Goal: Book appointment/travel/reservation

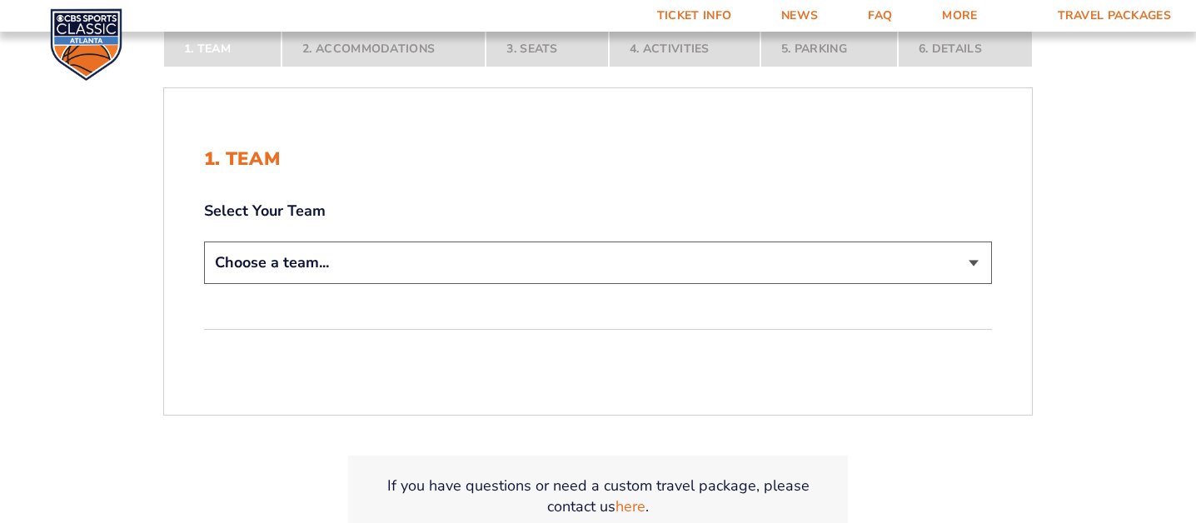
scroll to position [300, 0]
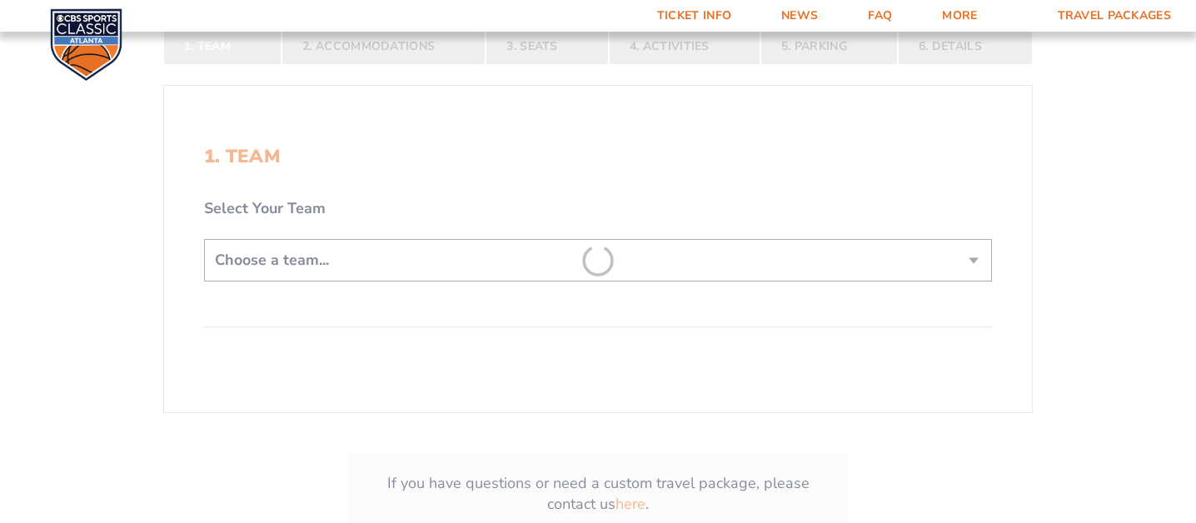
click at [643, 262] on form "[US_STATE] [US_STATE] Travel Package [US_STATE][GEOGRAPHIC_DATA] [US_STATE] Sta…" at bounding box center [598, 157] width 1196 height 915
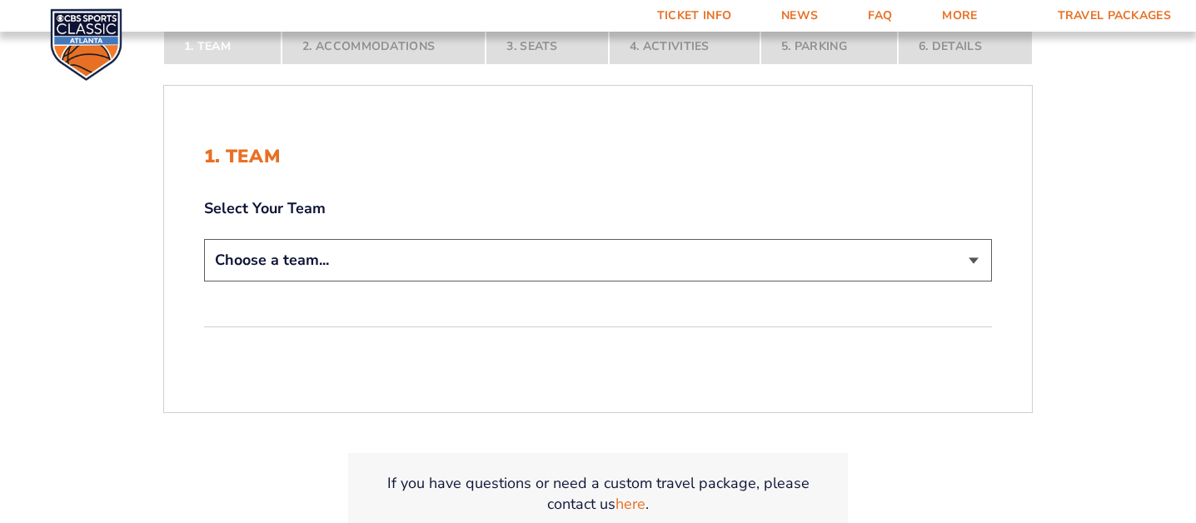
click at [643, 262] on select "Choose a team... [US_STATE] Wildcats [US_STATE] State Buckeyes [US_STATE] Tar H…" at bounding box center [598, 260] width 788 height 42
select select "20108"
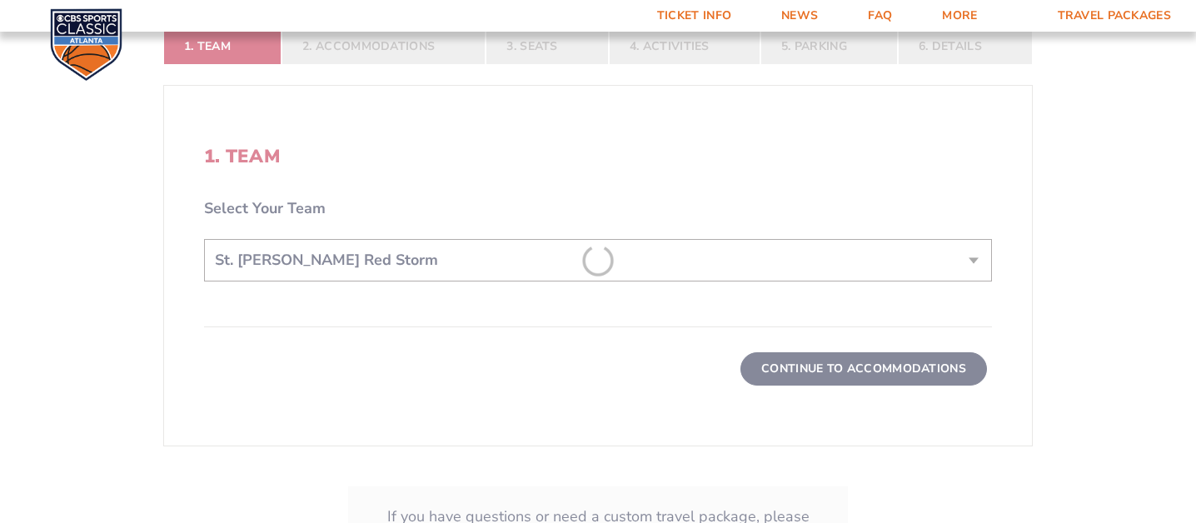
click at [808, 376] on form "[US_STATE] [US_STATE] Travel Package [US_STATE][GEOGRAPHIC_DATA] [US_STATE] Sta…" at bounding box center [598, 116] width 1196 height 1065
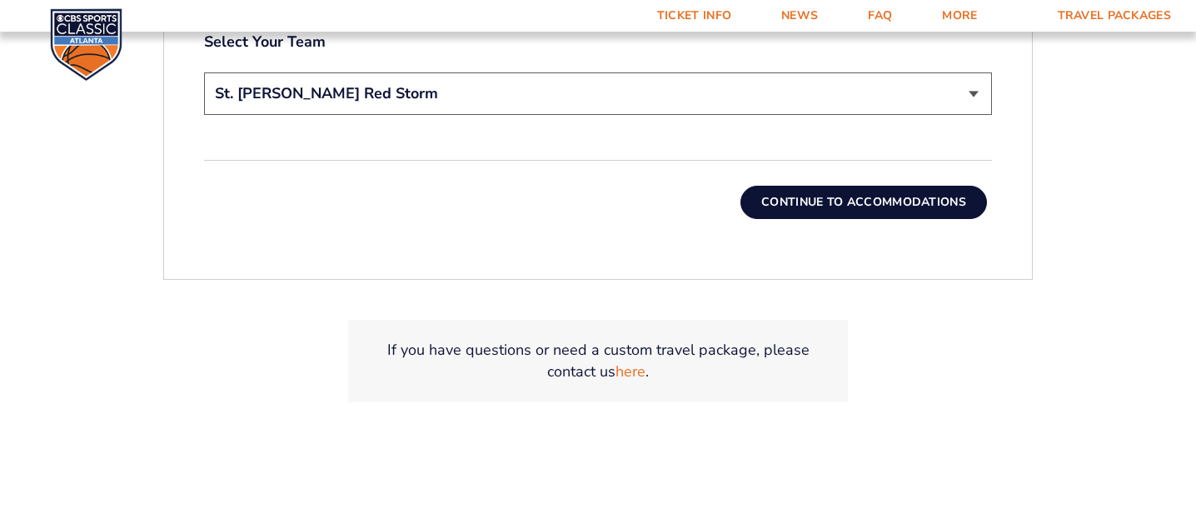
scroll to position [550, 0]
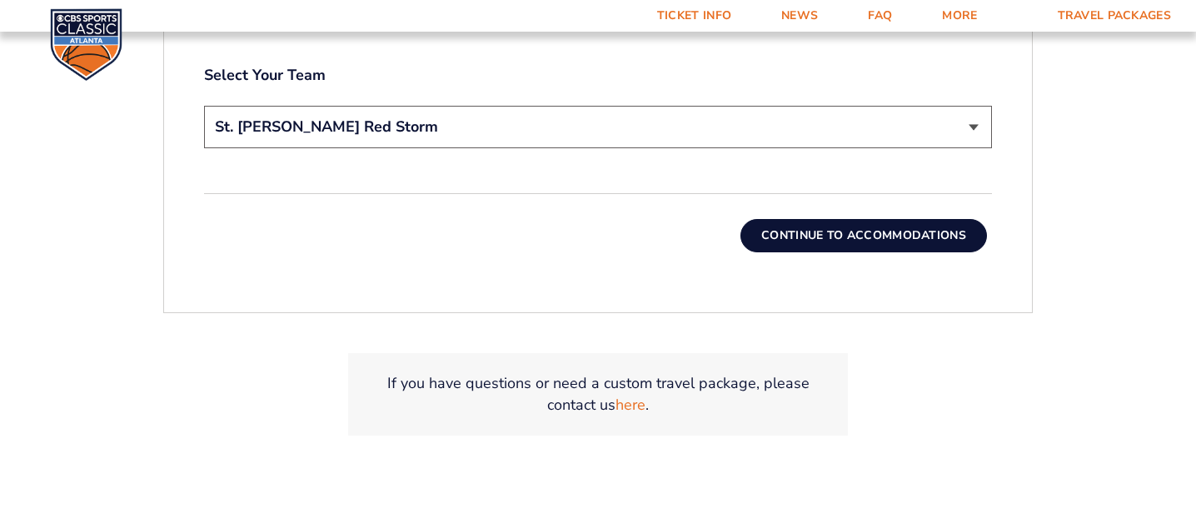
click at [825, 234] on button "Continue To Accommodations" at bounding box center [863, 235] width 246 height 33
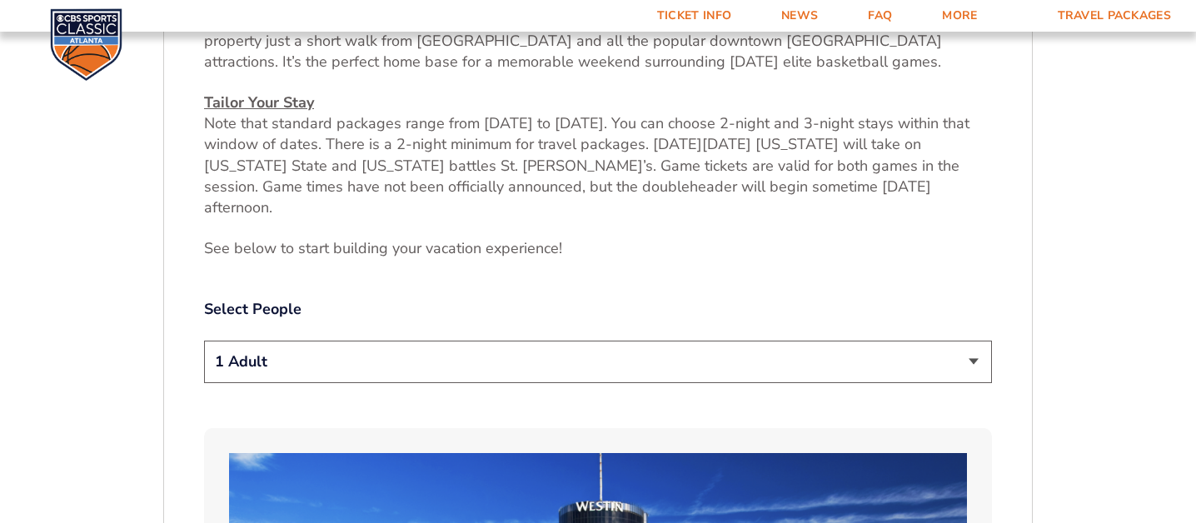
scroll to position [713, 0]
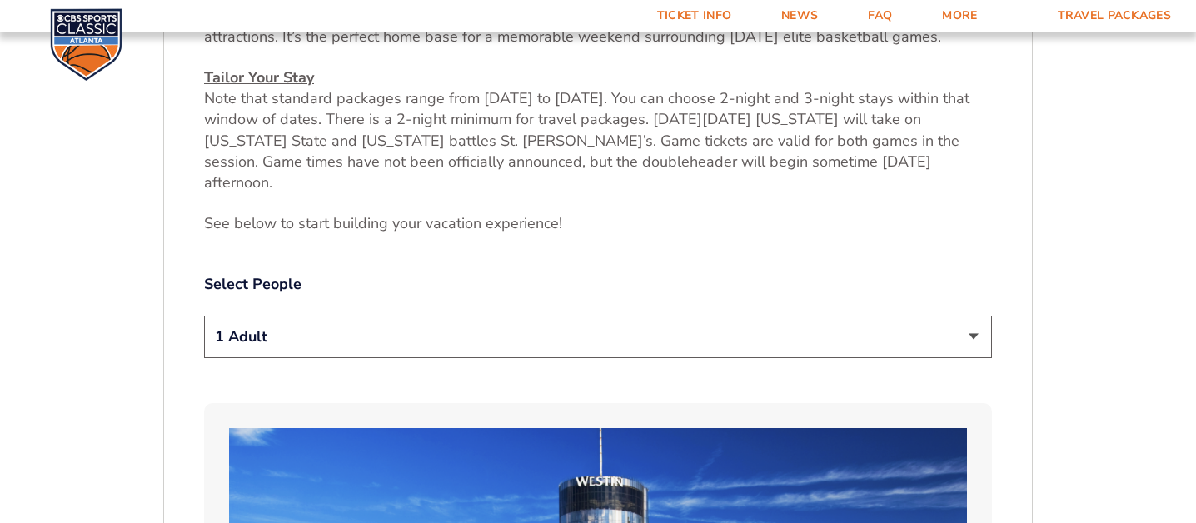
click at [793, 316] on select "1 Adult 2 Adults 3 Adults 4 Adults 2 Adults + 1 Child 2 Adults + 2 Children 2 A…" at bounding box center [598, 337] width 788 height 42
select select "2 Adults + 2 Children"
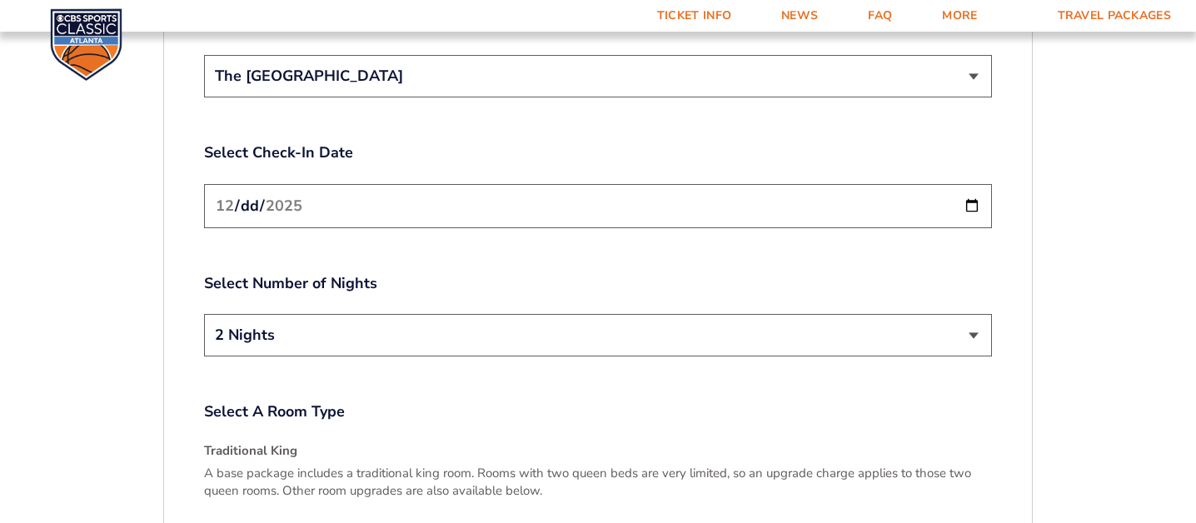
scroll to position [2045, 0]
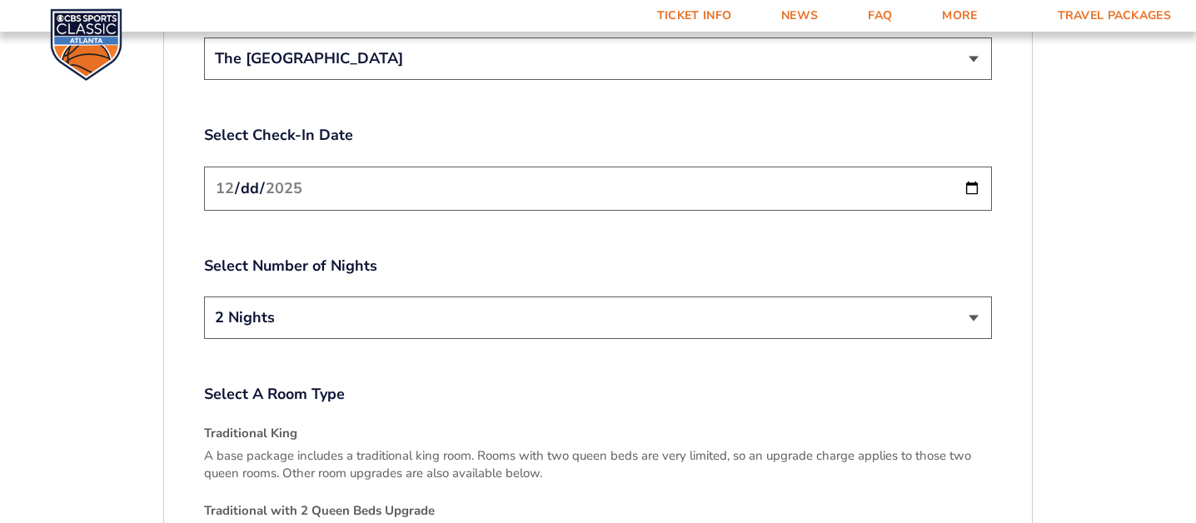
click at [972, 167] on input "[DATE]" at bounding box center [598, 189] width 788 height 44
type input "[DATE]"
click at [319, 296] on select "2 Nights 3 Nights" at bounding box center [598, 317] width 788 height 42
select select "3 Nights"
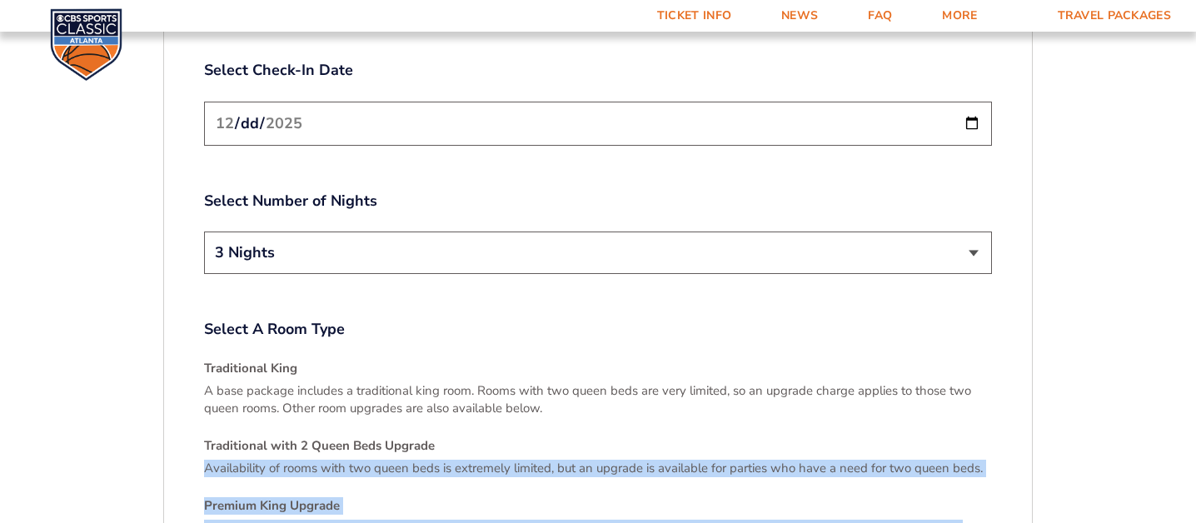
drag, startPoint x: 484, startPoint y: 472, endPoint x: 484, endPoint y: 520, distance: 47.5
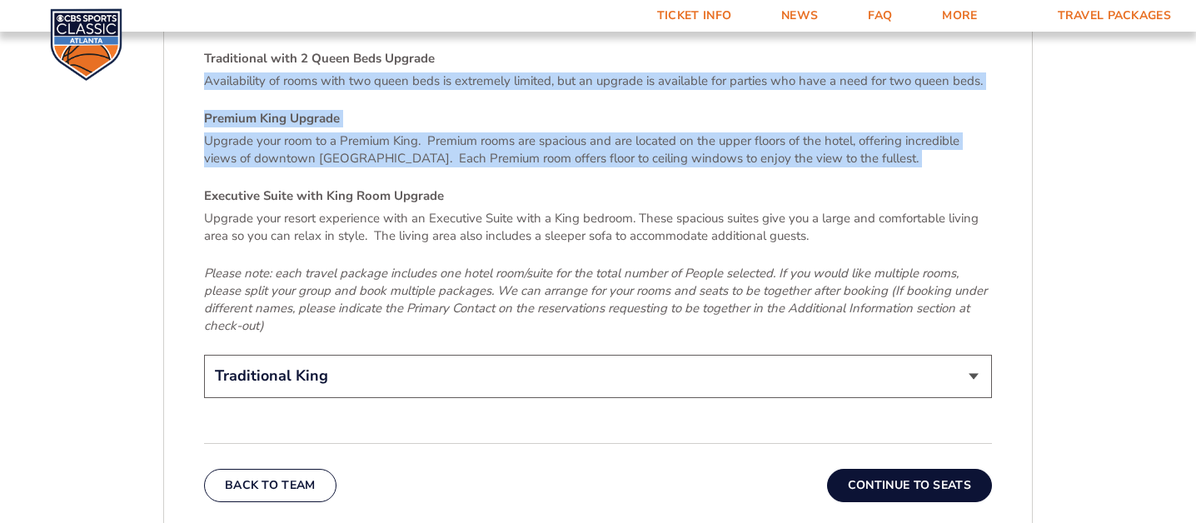
scroll to position [2529, 0]
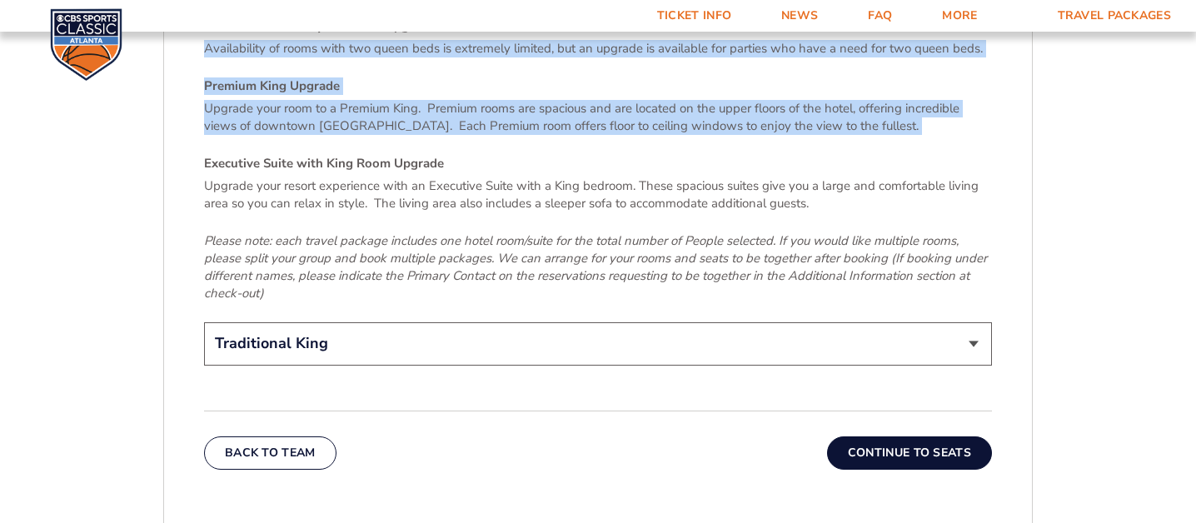
click at [880, 322] on select "Traditional King Traditional with 2 Queen Beds Upgrade (+$95 per night) Premium…" at bounding box center [598, 343] width 788 height 42
select select "Traditional with 2 Queen Beds Upgrade"
click at [877, 322] on select "Traditional King Traditional with 2 Queen Beds Upgrade (+$95 per night) Premium…" at bounding box center [598, 343] width 788 height 42
click at [939, 436] on button "Continue To Seats" at bounding box center [909, 452] width 165 height 33
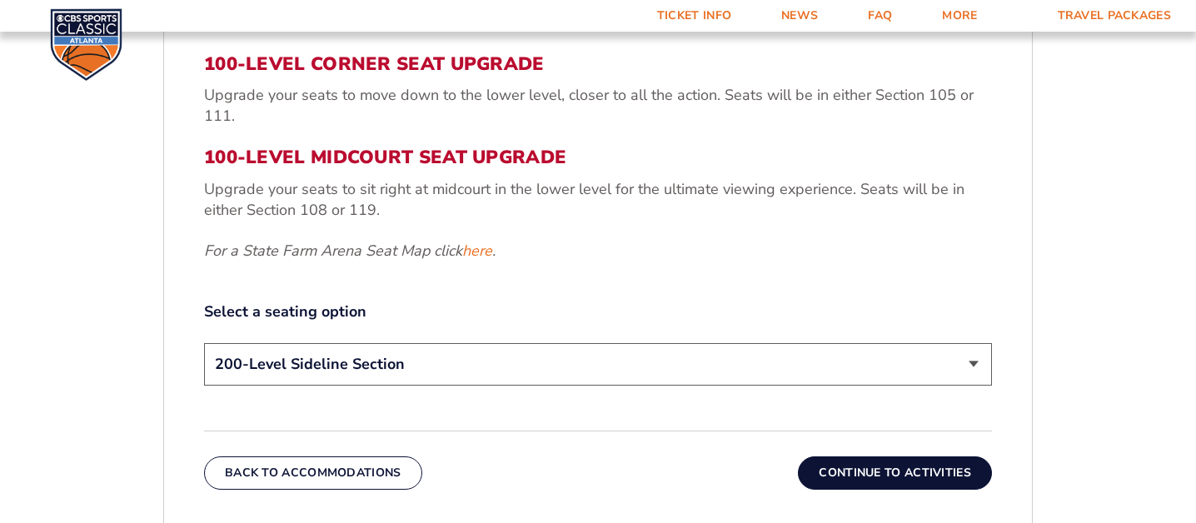
scroll to position [679, 0]
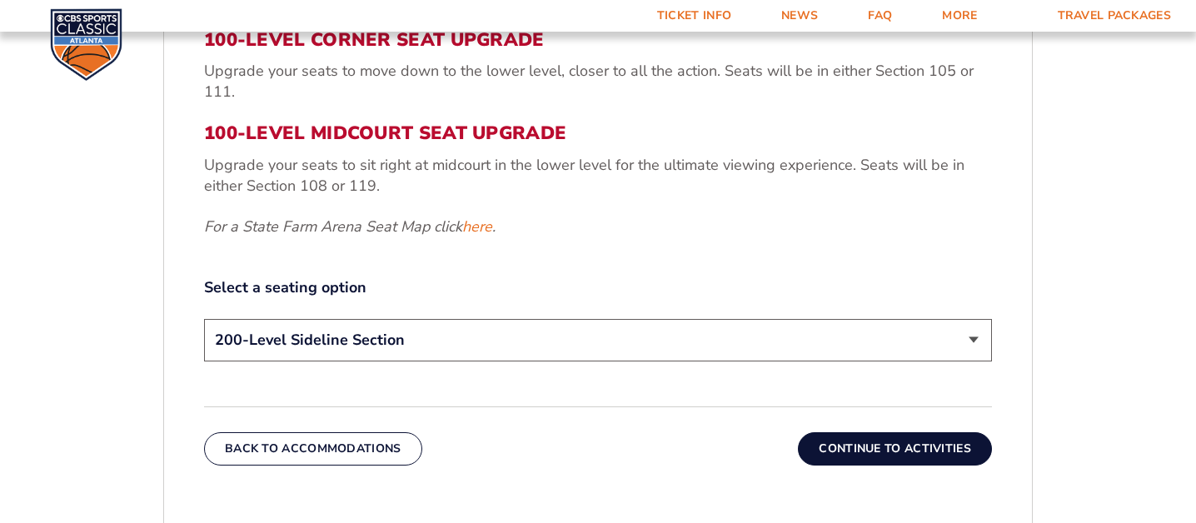
click at [821, 333] on select "200-Level Sideline Section 100-Level Corner Seat Upgrade (+$120 per person) 100…" at bounding box center [598, 340] width 788 height 42
click at [923, 445] on button "Continue To Activities" at bounding box center [895, 448] width 194 height 33
click at [923, 445] on form "[US_STATE] [US_STATE] Travel Package [US_STATE][GEOGRAPHIC_DATA] [US_STATE] Sta…" at bounding box center [598, 122] width 1196 height 1602
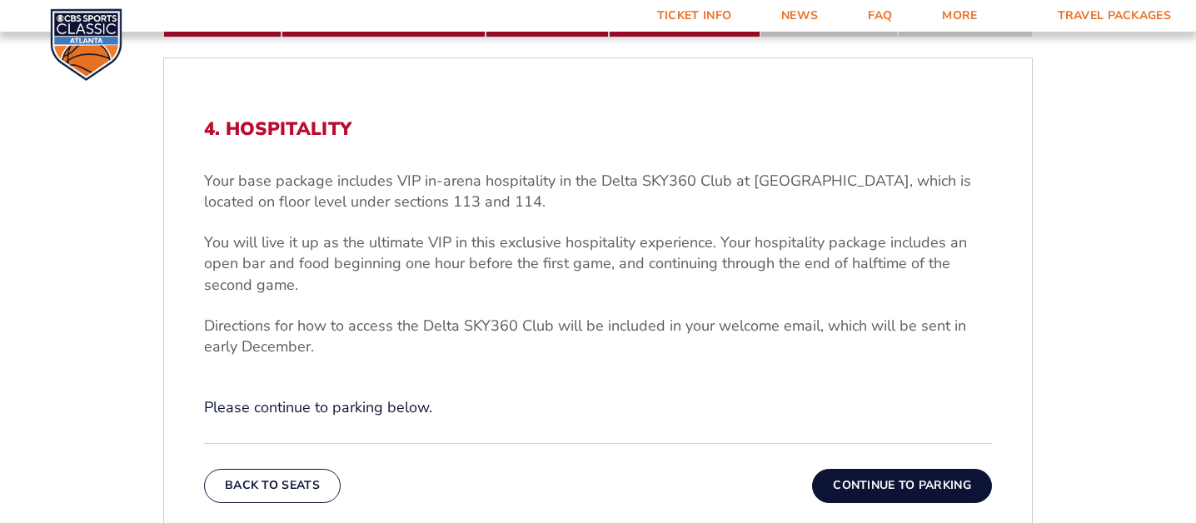
scroll to position [446, 0]
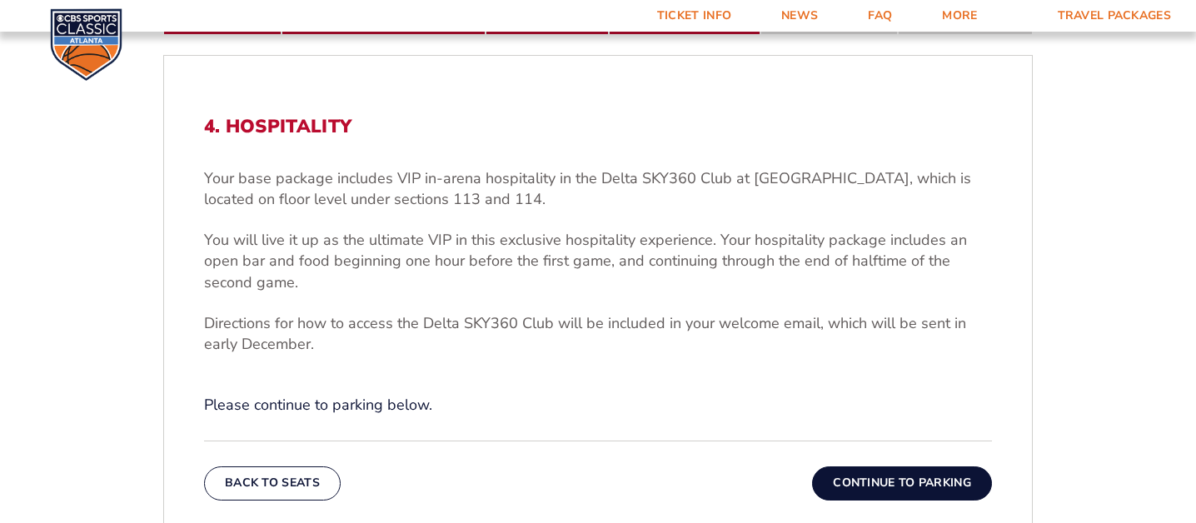
click at [902, 480] on button "Continue To Parking" at bounding box center [902, 482] width 180 height 33
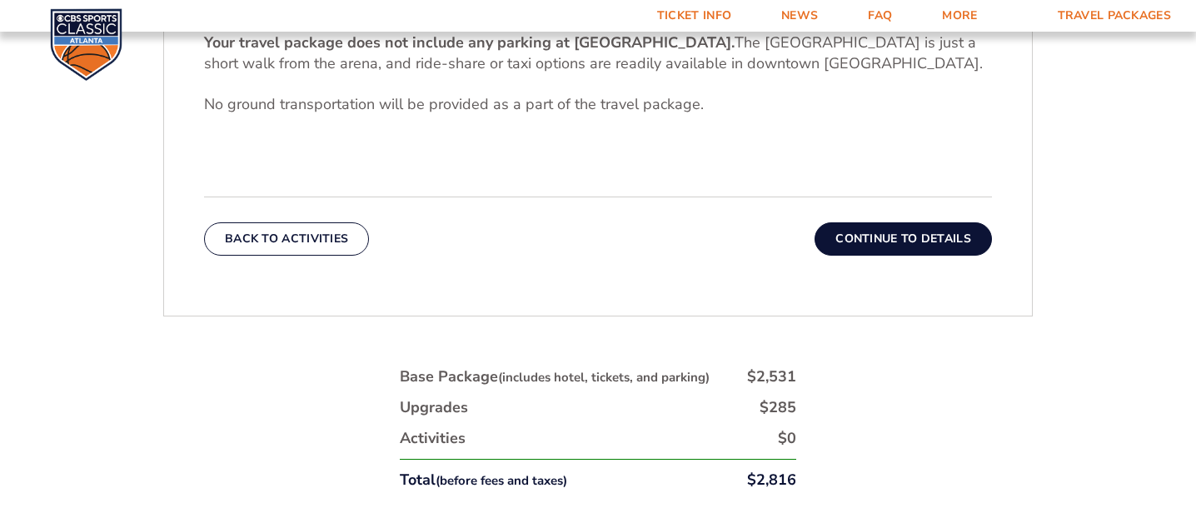
scroll to position [579, 0]
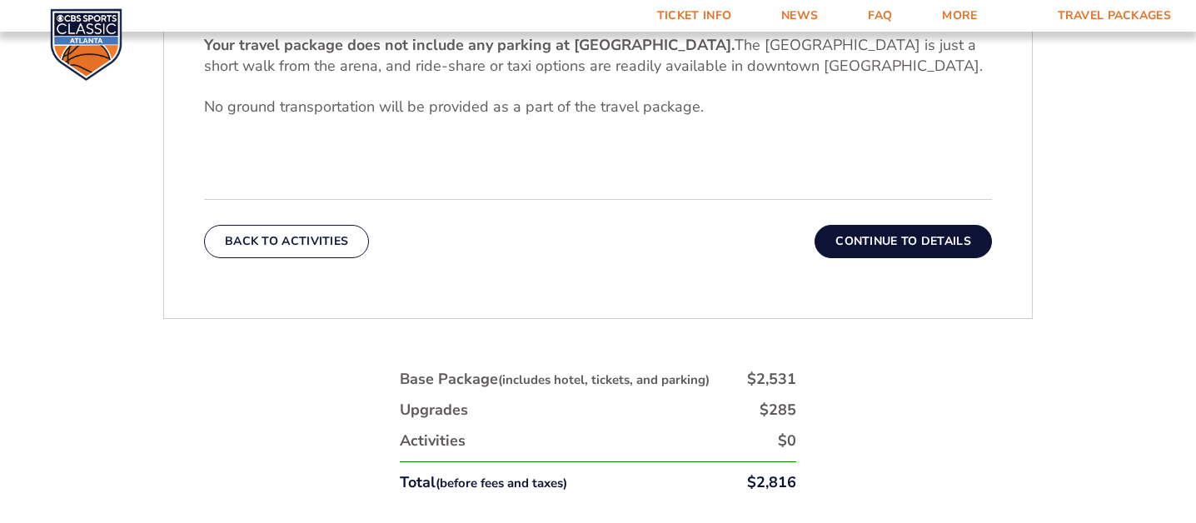
click at [882, 246] on button "Continue To Details" at bounding box center [902, 241] width 177 height 33
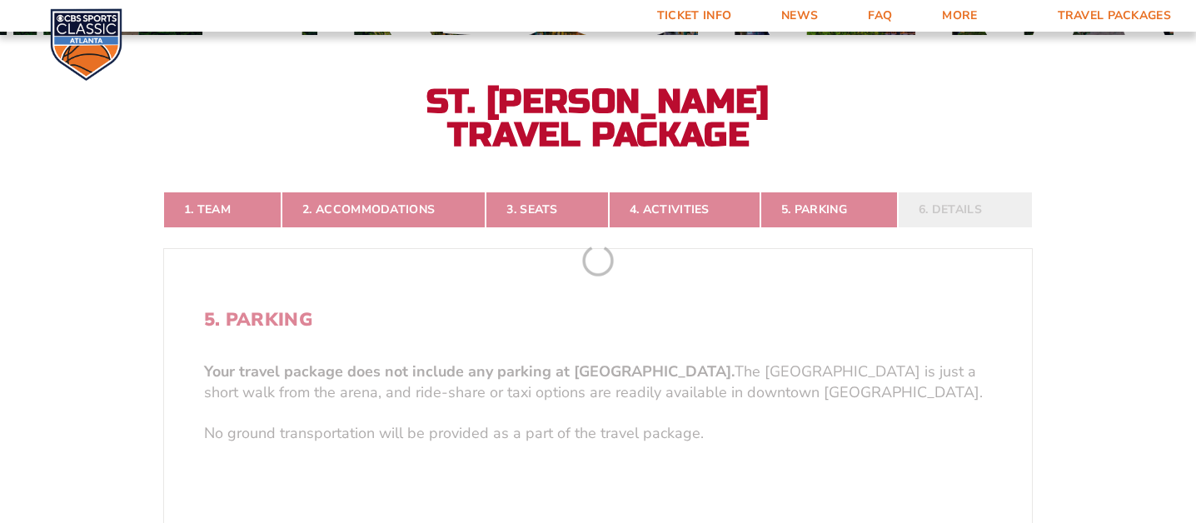
scroll to position [246, 0]
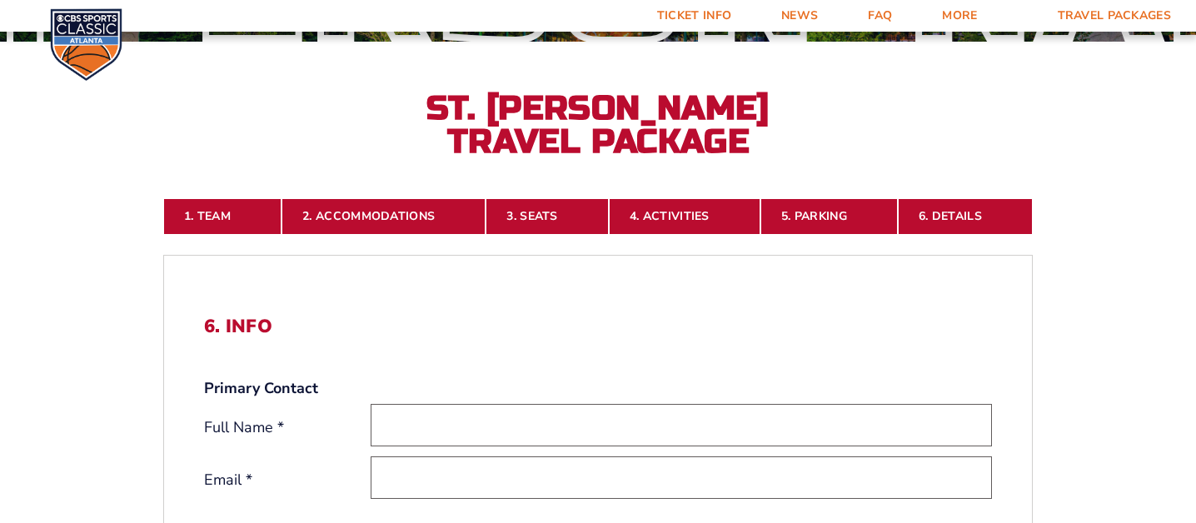
click at [962, 209] on nav "1. Team 2. Accommodations 3. Seats 4. Activities 5. Parking 6. Details" at bounding box center [597, 216] width 869 height 37
click at [956, 221] on nav "1. Team 2. Accommodations 3. Seats 4. Activities 5. Parking 6. Details" at bounding box center [597, 216] width 869 height 37
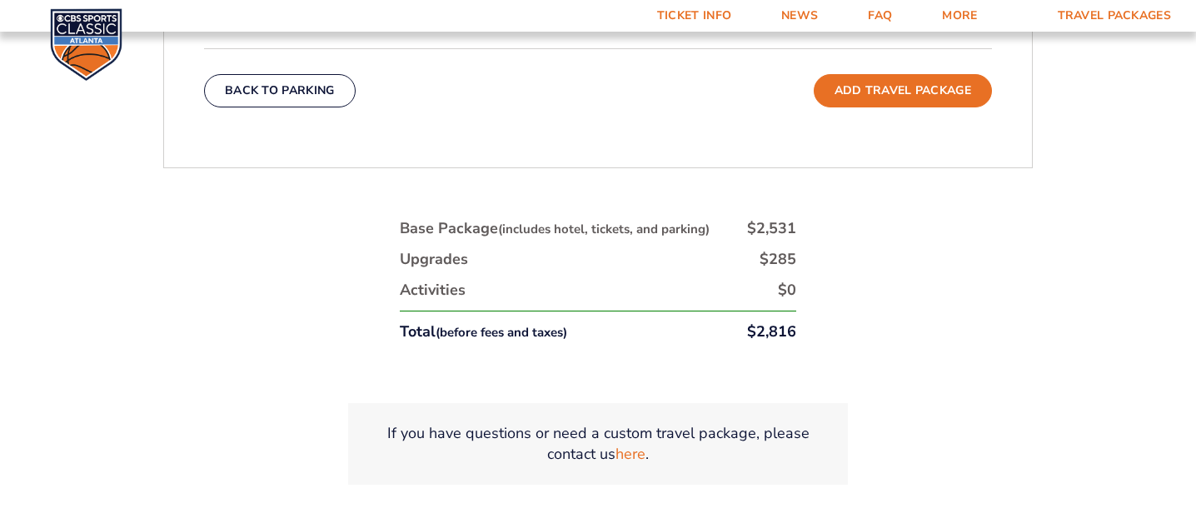
scroll to position [879, 0]
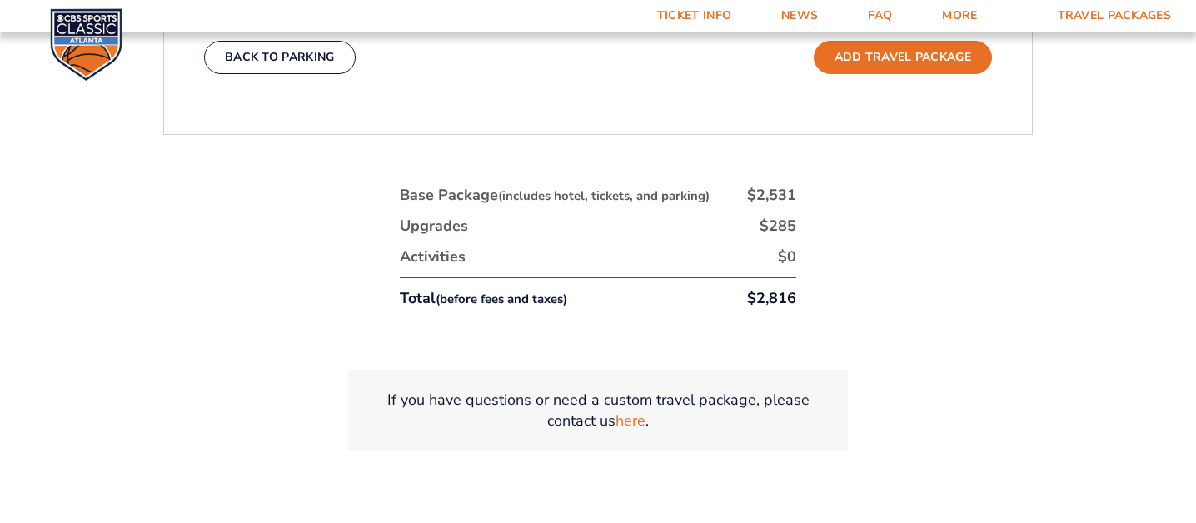
click at [953, 155] on div "1. Team 2. Accommodations 3. Seats 4. Activities 5. Parking 6. Details 1. Team …" at bounding box center [597, 28] width 949 height 1006
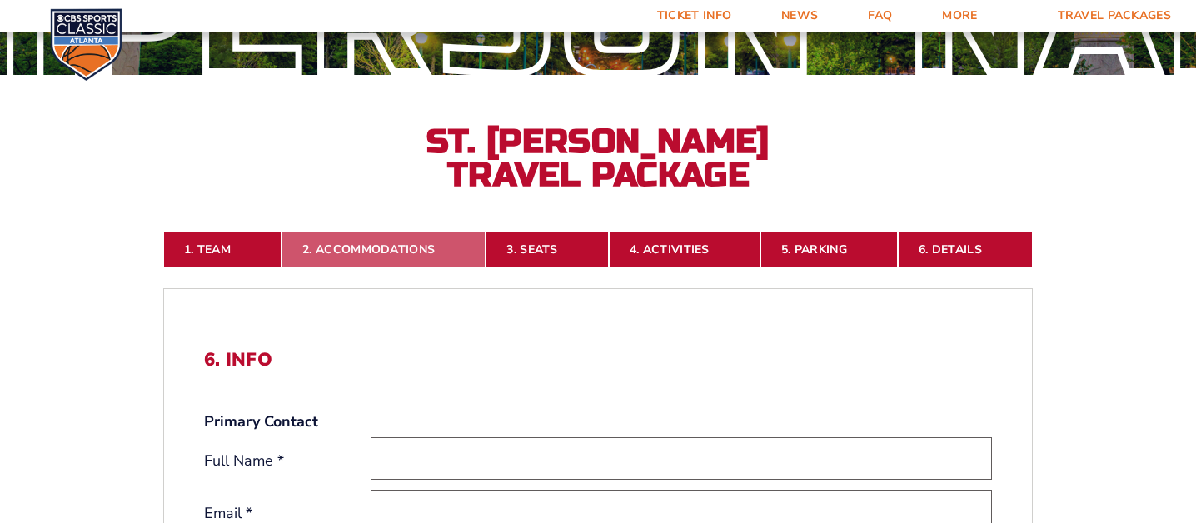
click at [355, 246] on link "2. Accommodations" at bounding box center [383, 249] width 204 height 37
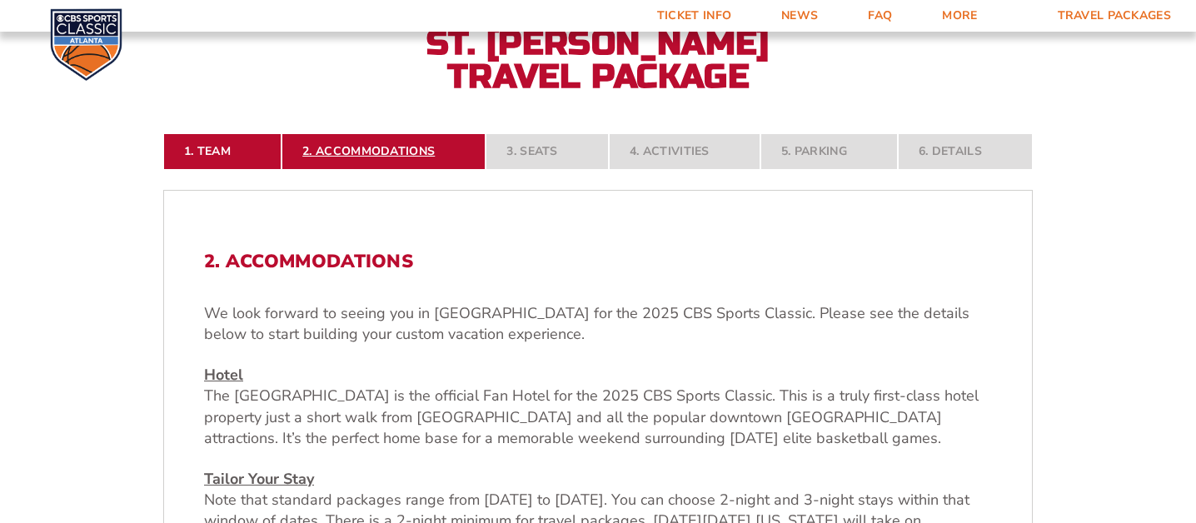
scroll to position [313, 0]
